Goal: Transaction & Acquisition: Purchase product/service

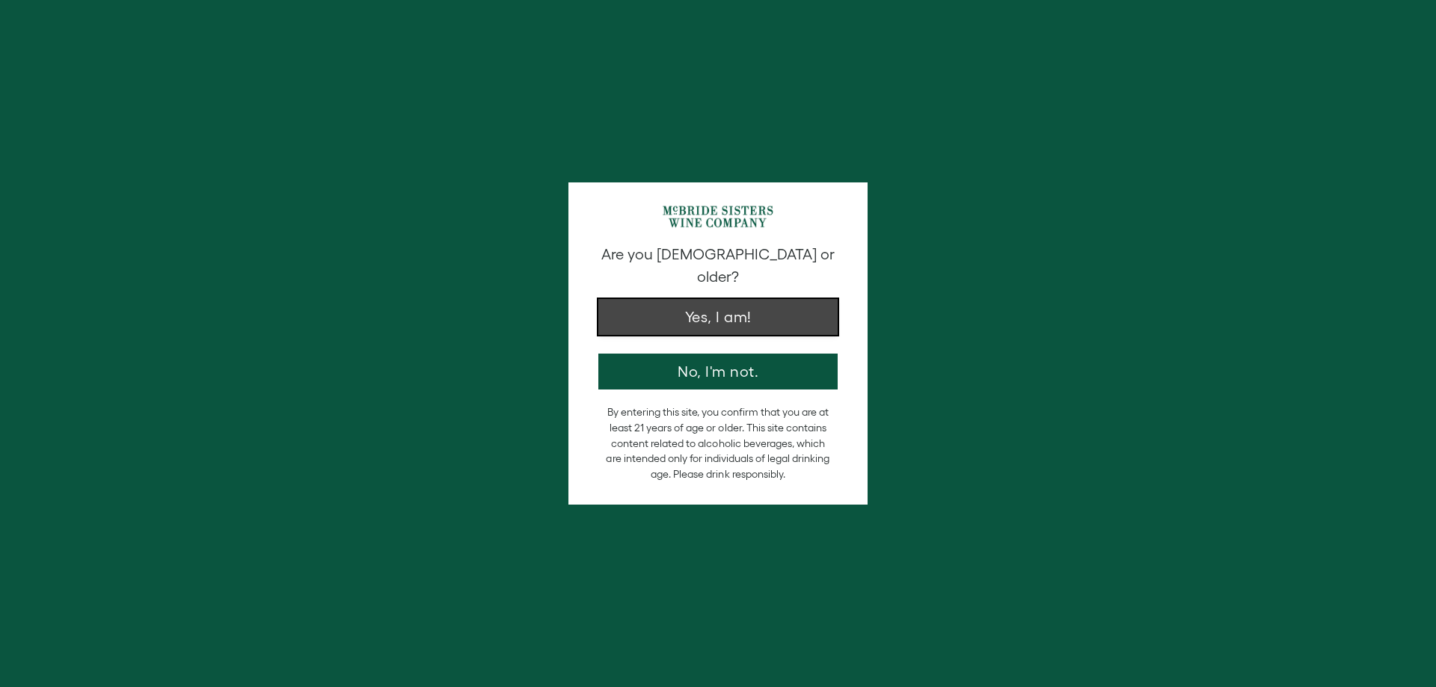
click at [732, 299] on button "Yes, I am!" at bounding box center [717, 317] width 239 height 36
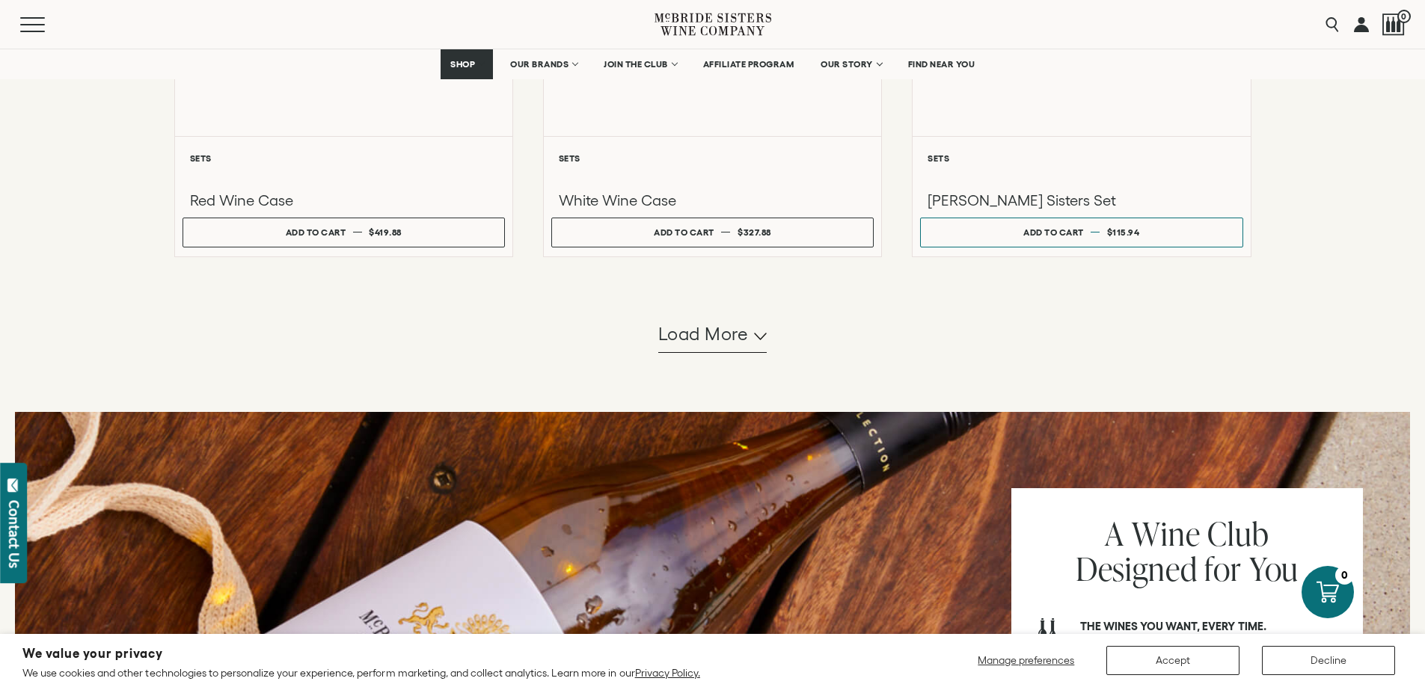
scroll to position [1421, 0]
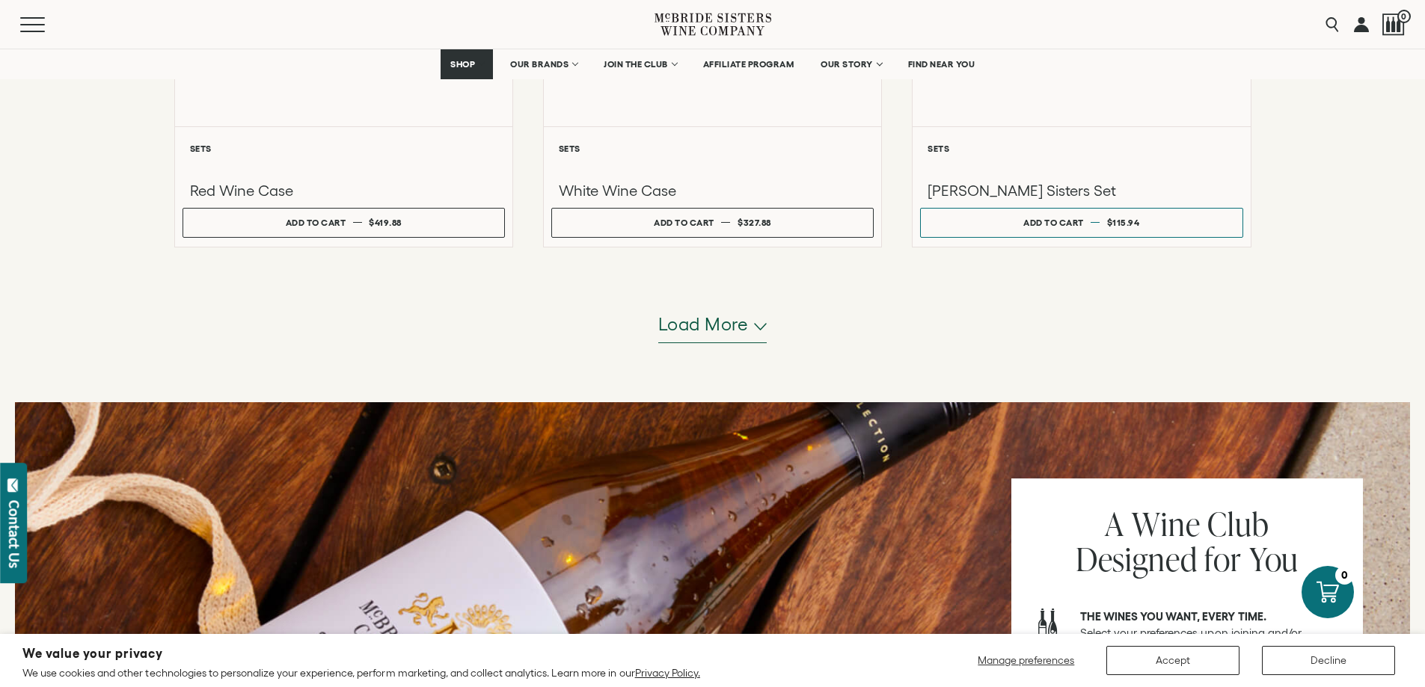
click at [697, 324] on span "Load more" at bounding box center [703, 324] width 91 height 25
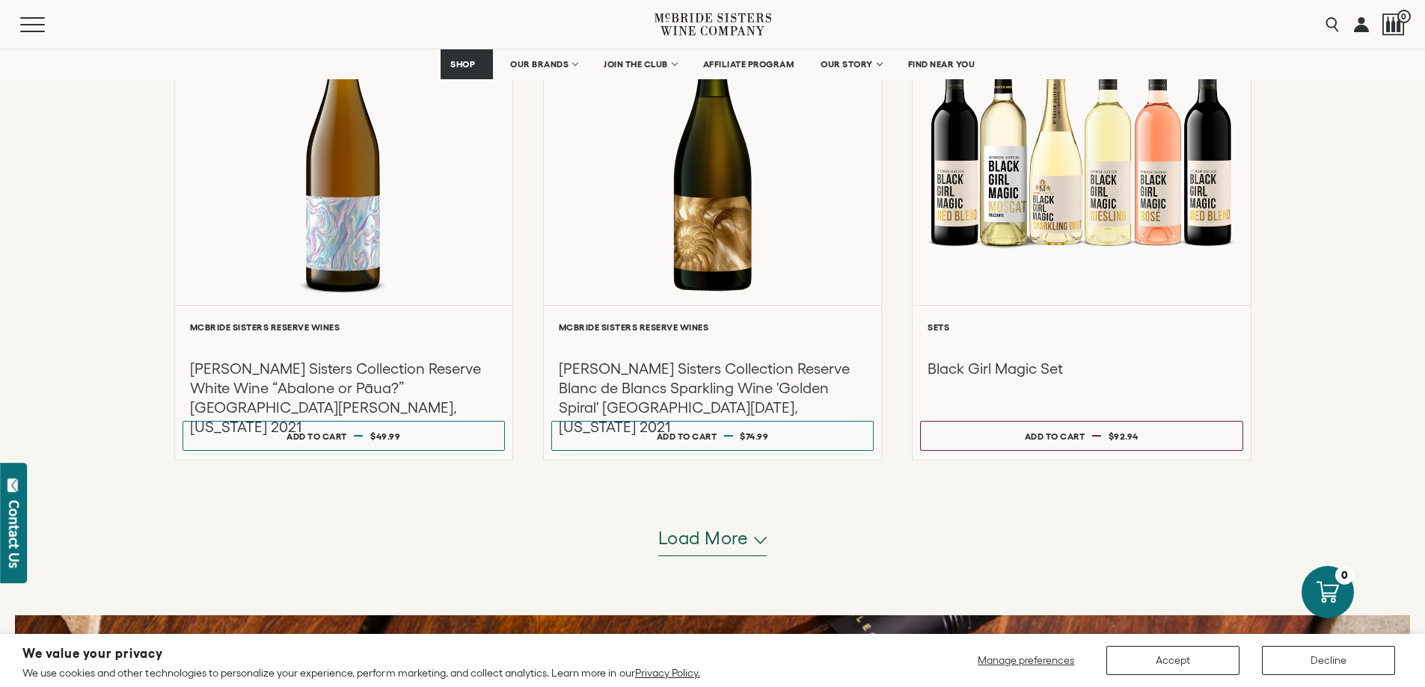
scroll to position [2693, 0]
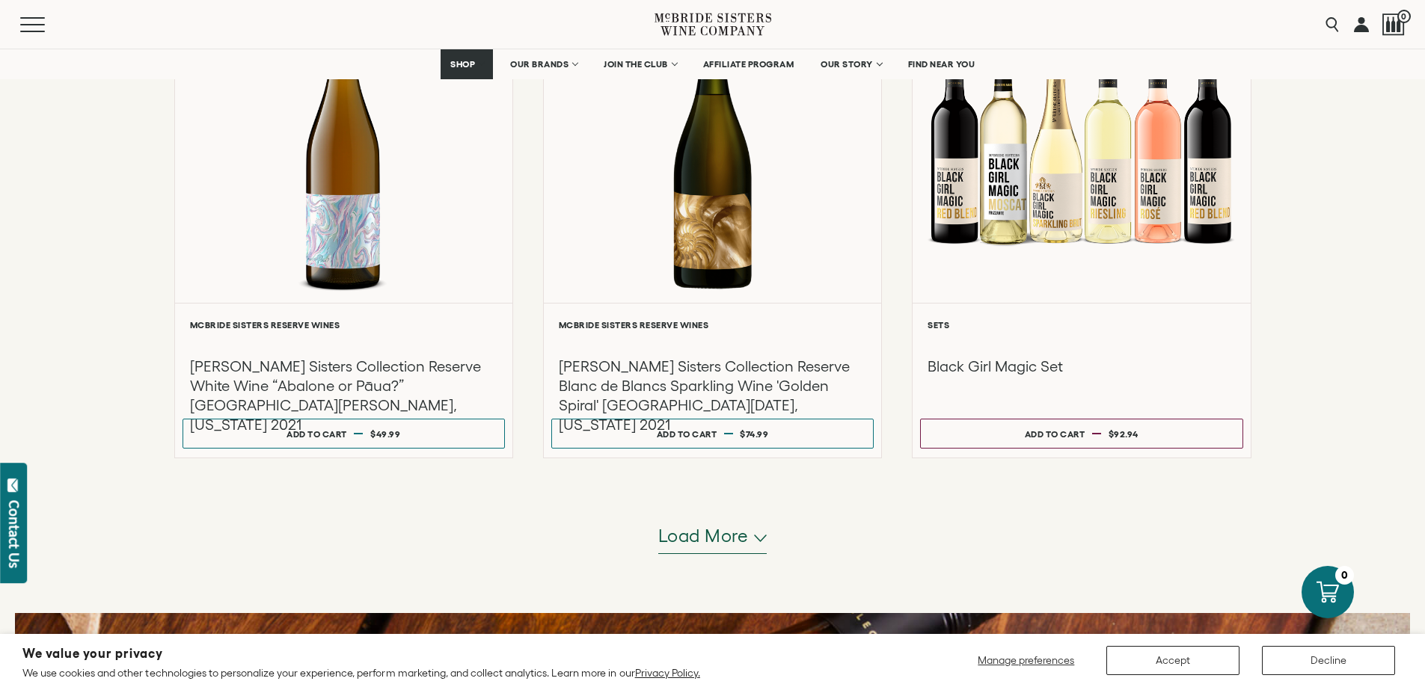
click at [699, 540] on span "Load more" at bounding box center [703, 536] width 91 height 25
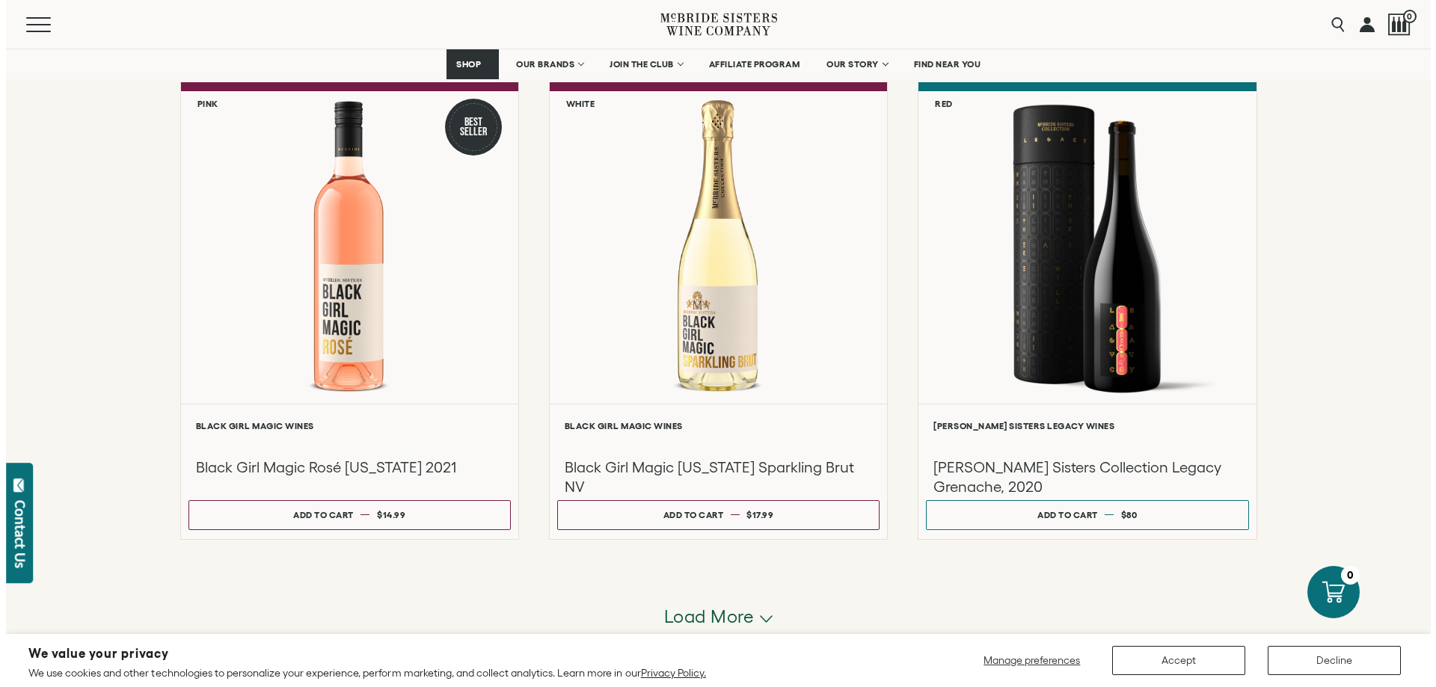
scroll to position [4189, 0]
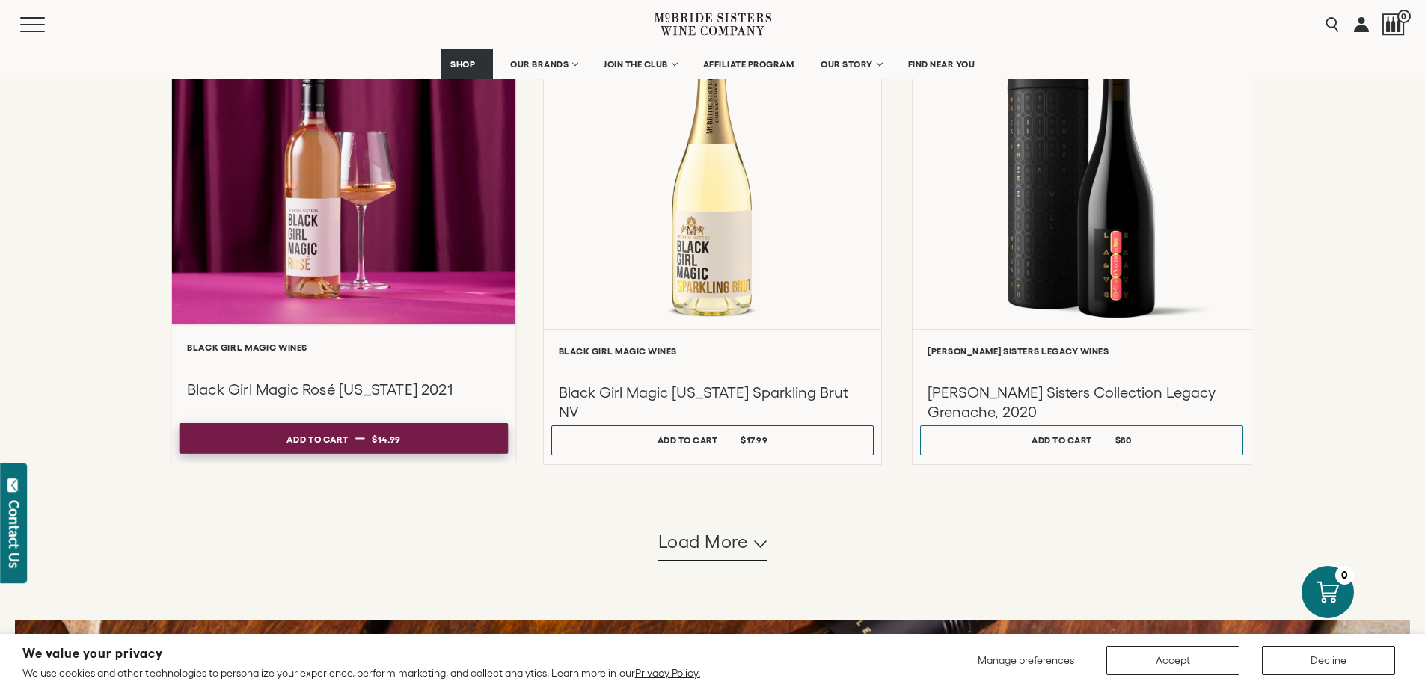
click at [296, 436] on div "Add to cart" at bounding box center [316, 438] width 61 height 22
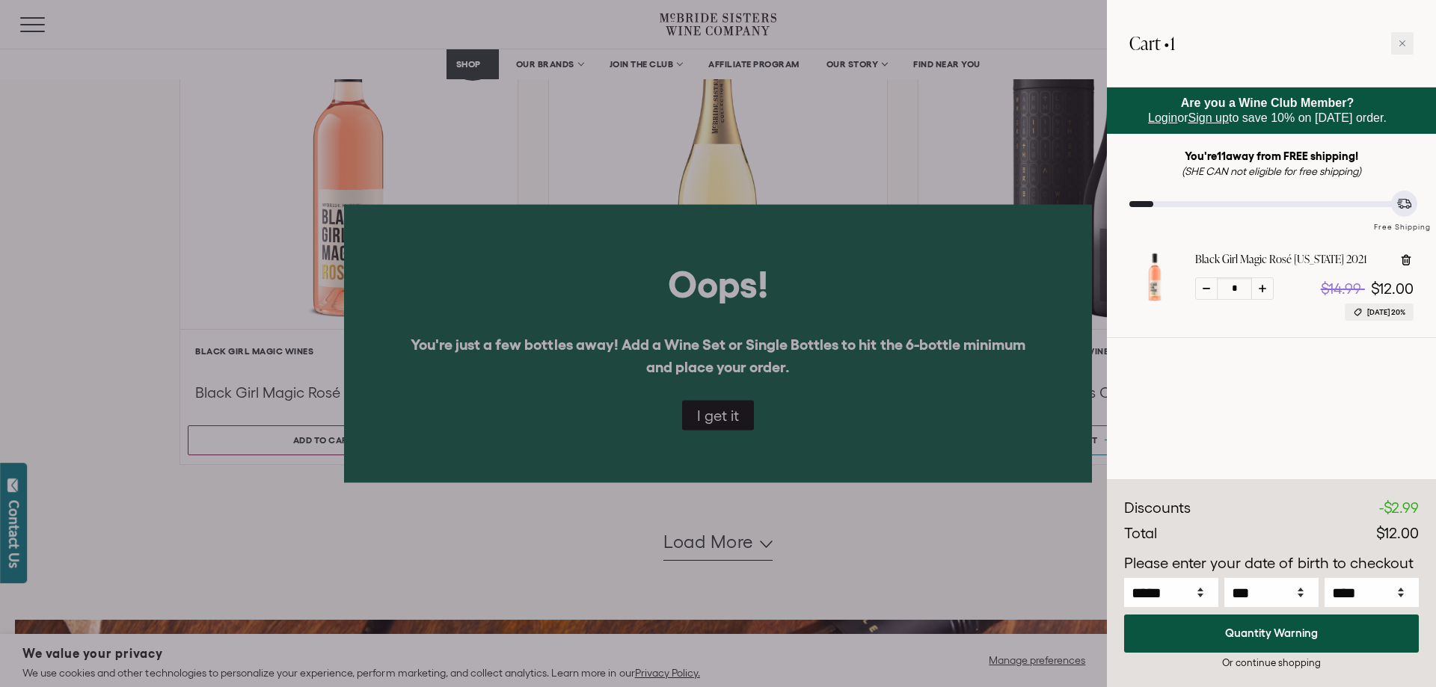
click at [725, 407] on div at bounding box center [718, 343] width 1436 height 687
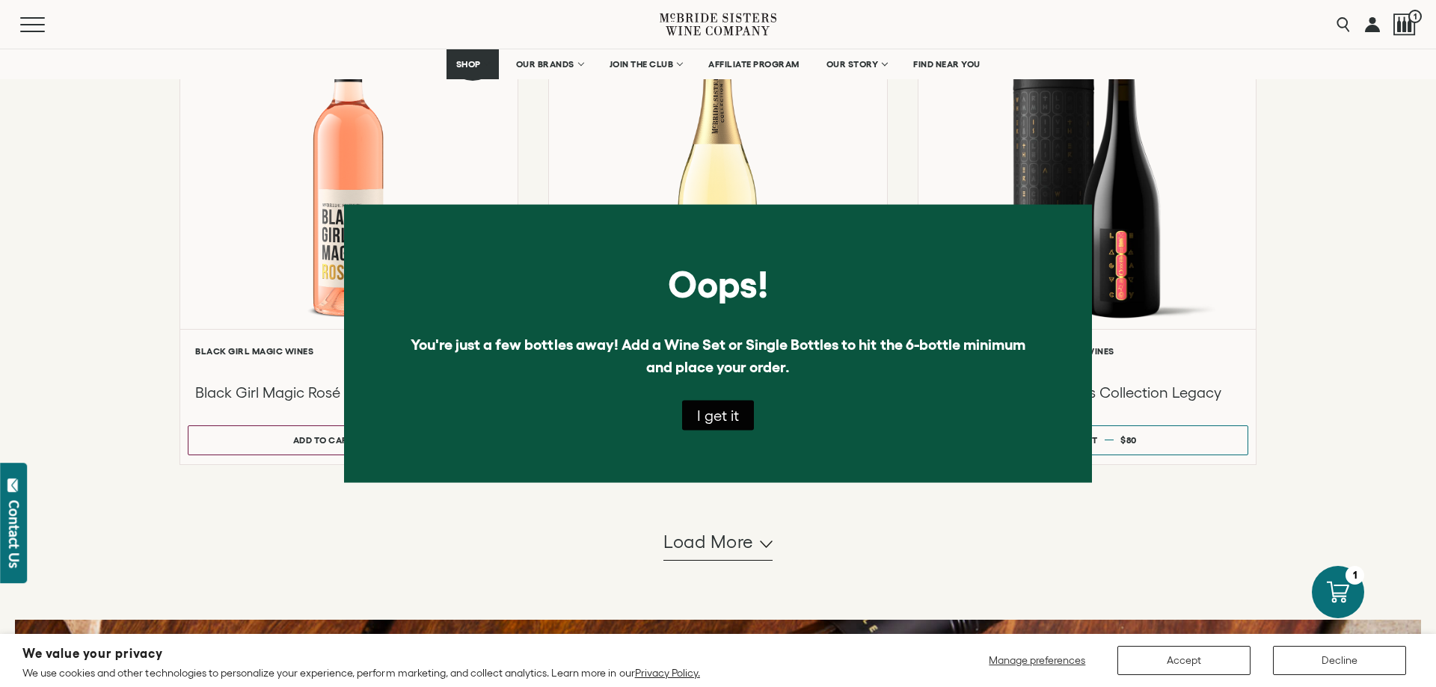
click at [728, 415] on button "I get it" at bounding box center [718, 416] width 72 height 30
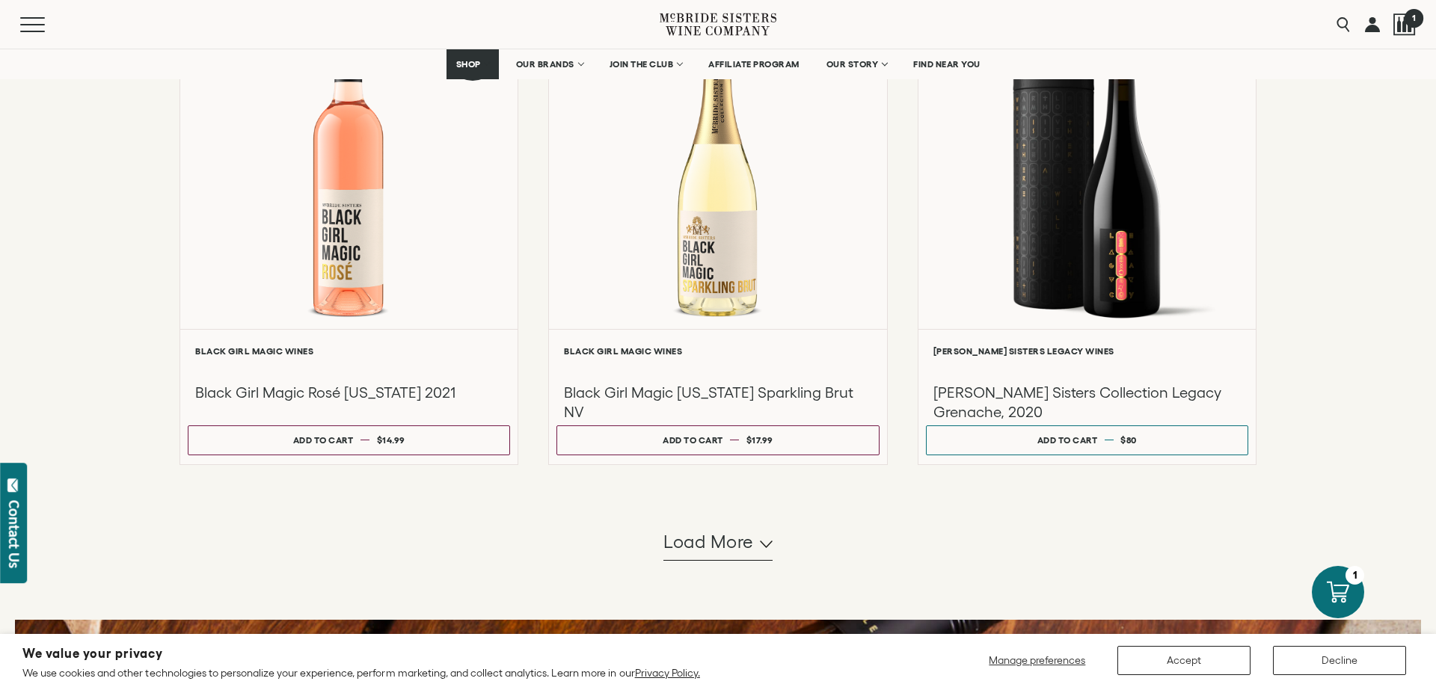
click at [1411, 17] on span "1" at bounding box center [1413, 17] width 19 height 19
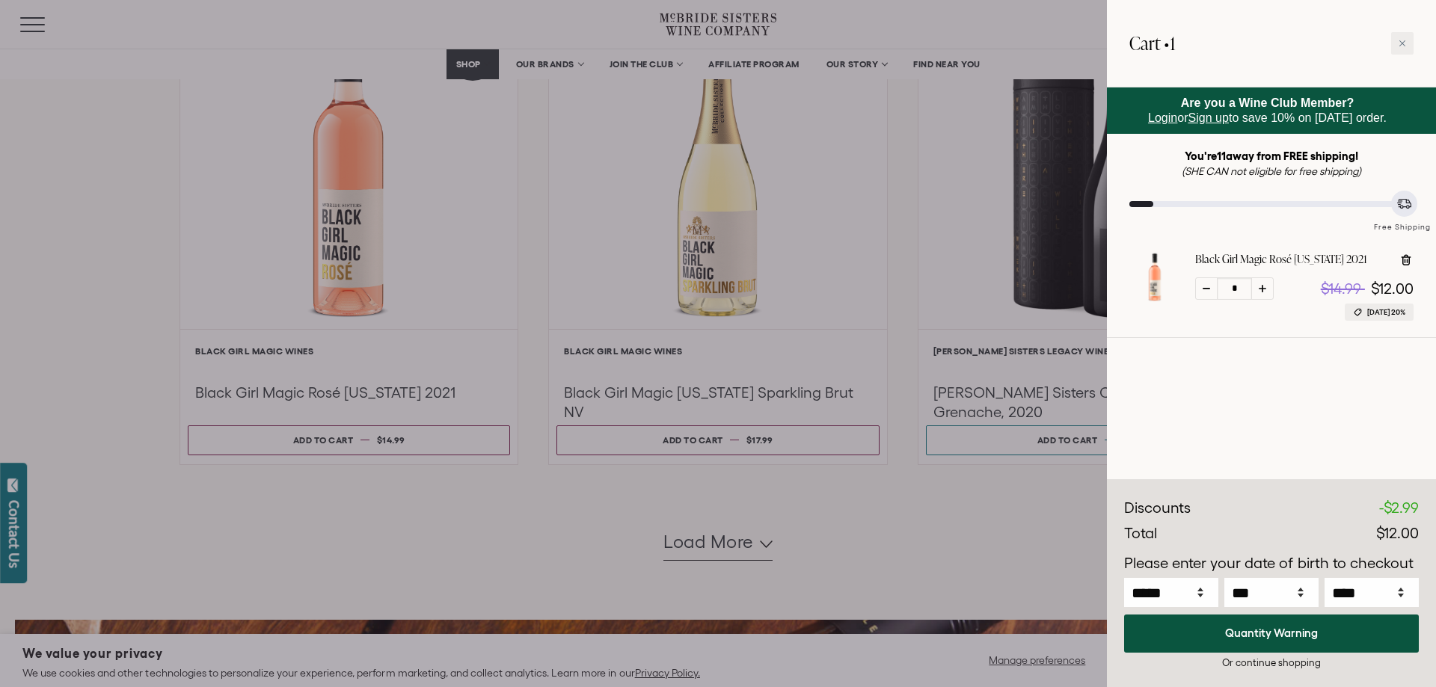
click at [1263, 287] on icon at bounding box center [1262, 288] width 7 height 7
type input "*"
click at [1263, 287] on icon at bounding box center [1262, 288] width 7 height 7
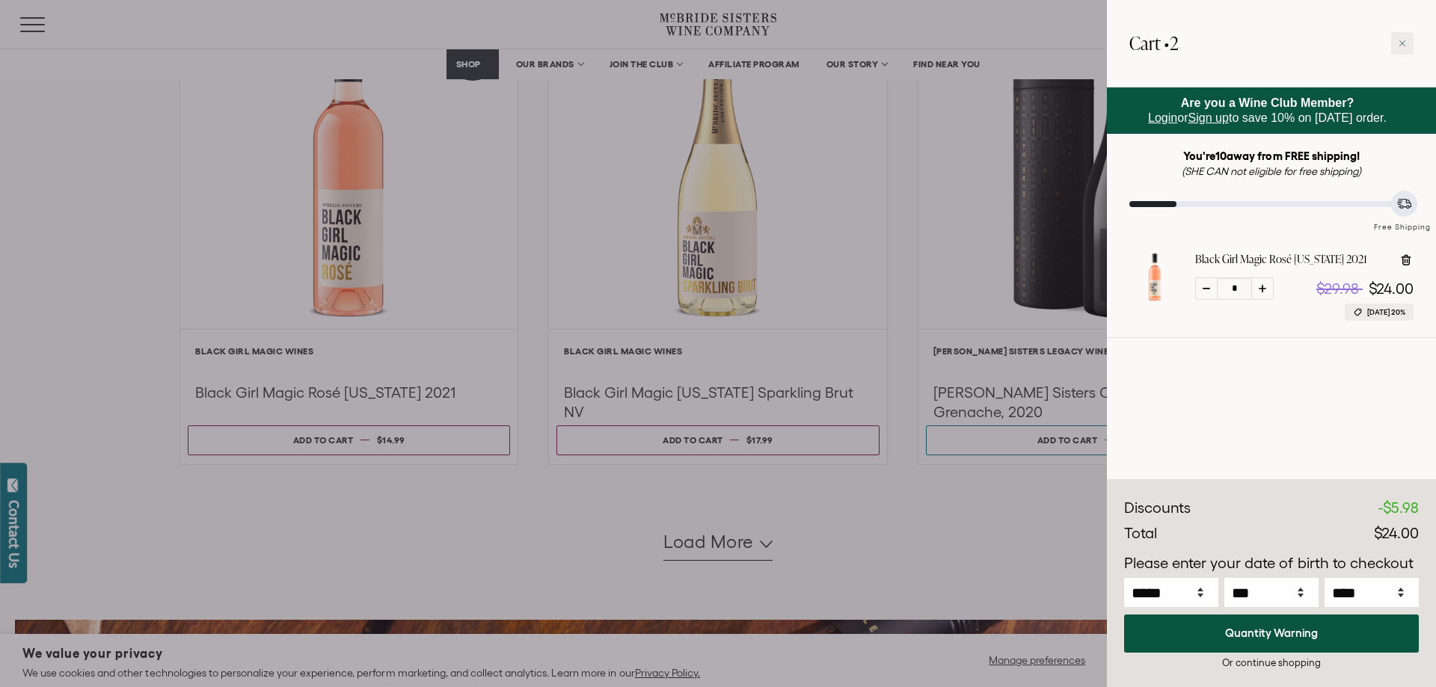
type input "*"
click at [1263, 287] on icon at bounding box center [1262, 288] width 7 height 7
type input "*"
click at [1262, 288] on icon at bounding box center [1262, 288] width 7 height 7
type input "*"
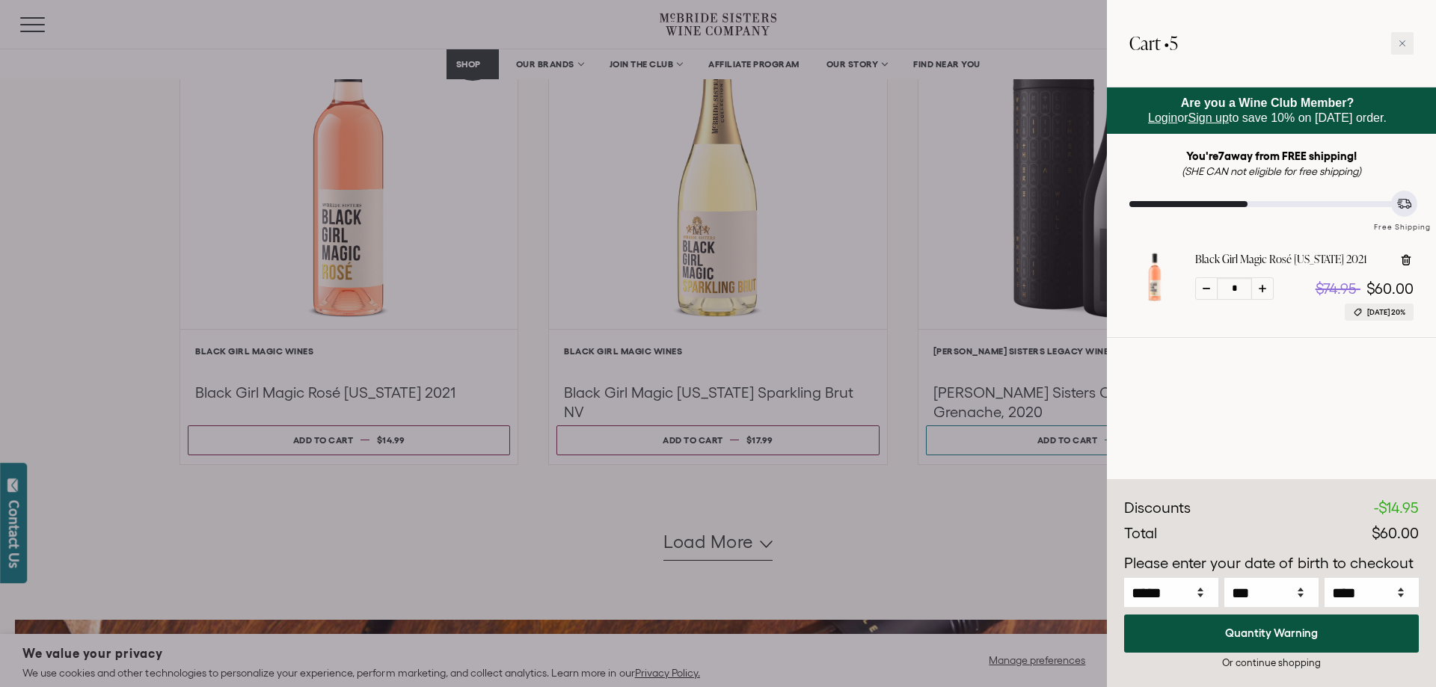
click at [1264, 286] on icon at bounding box center [1262, 288] width 7 height 7
type input "*"
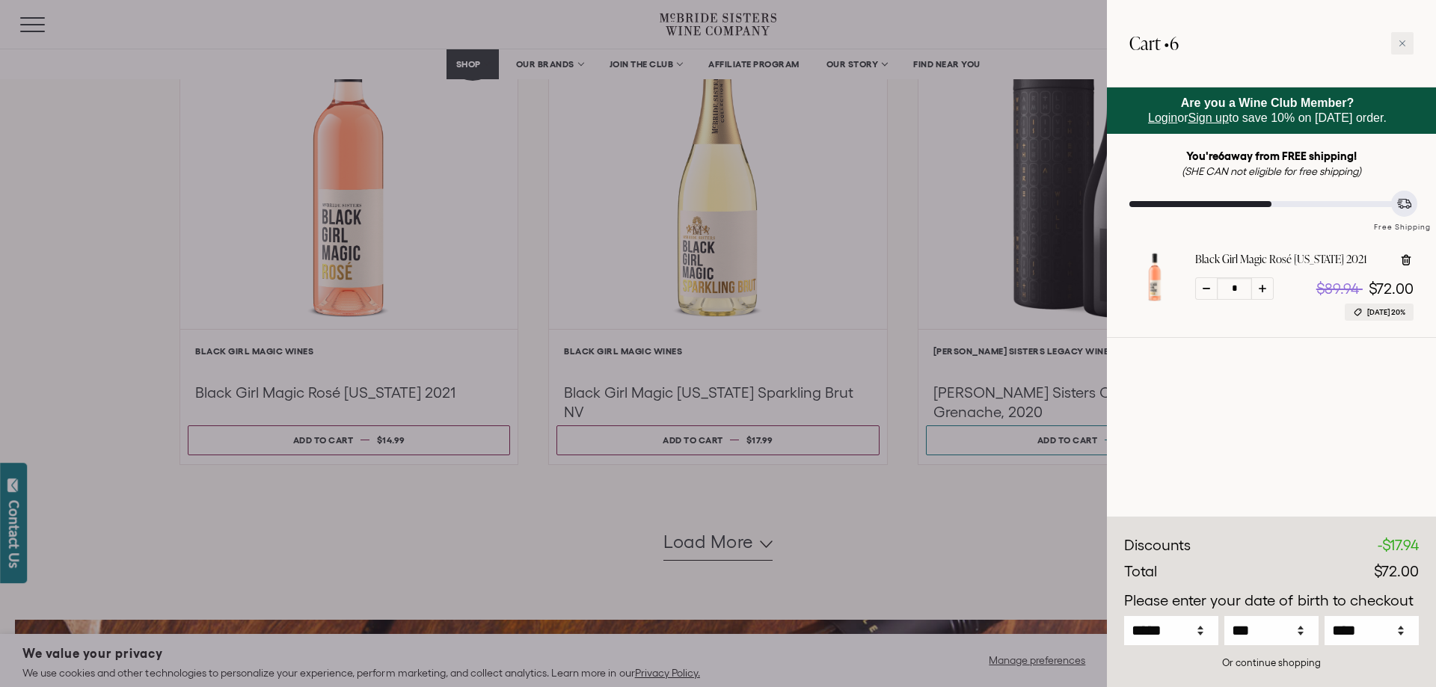
click at [1403, 212] on div at bounding box center [1404, 204] width 26 height 26
click at [1404, 40] on icon at bounding box center [1402, 43] width 7 height 7
